Goal: Task Accomplishment & Management: Use online tool/utility

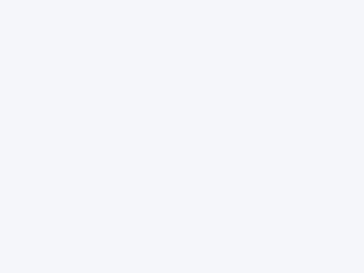
click at [182, 136] on div at bounding box center [182, 136] width 364 height 273
